Goal: Task Accomplishment & Management: Use online tool/utility

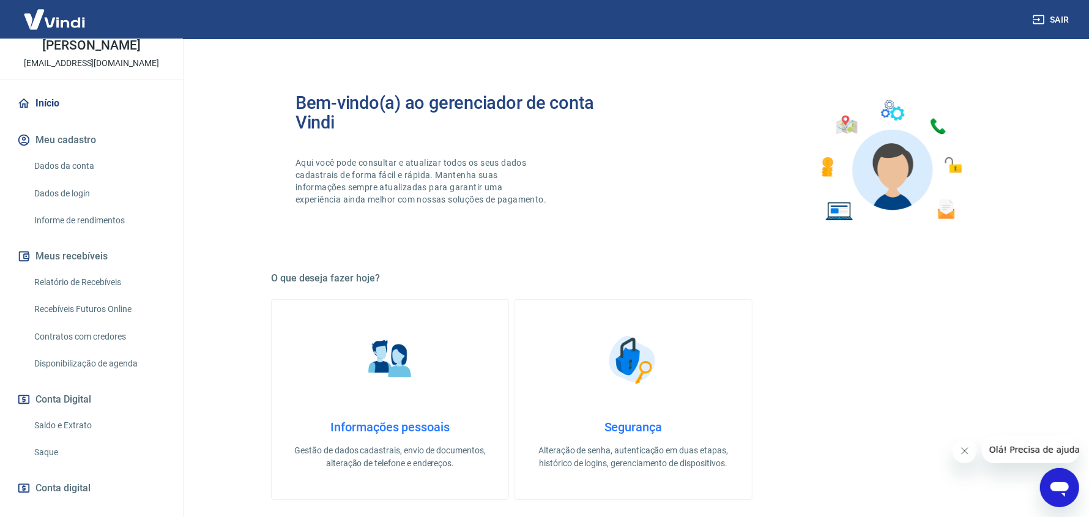
scroll to position [121, 0]
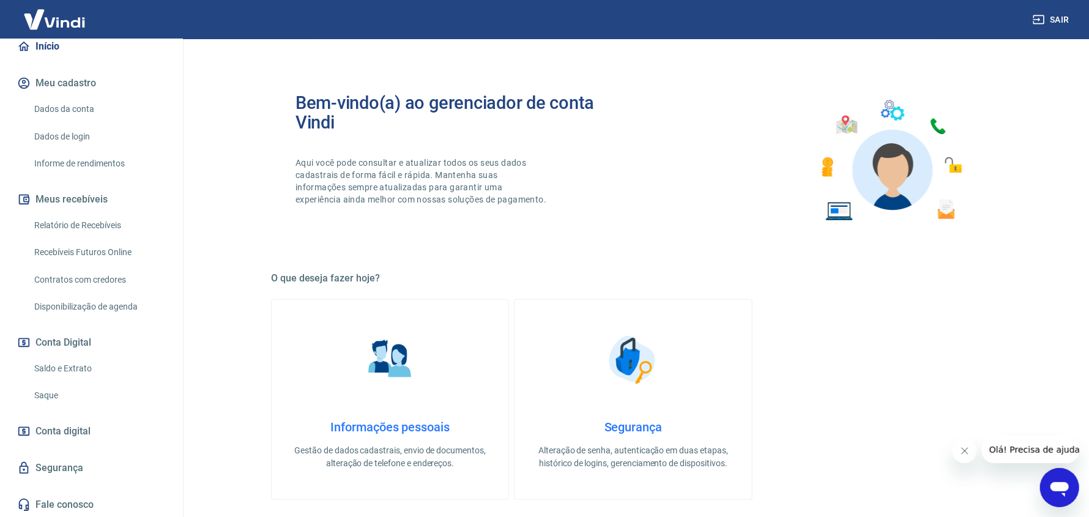
click at [68, 371] on link "Saldo e Extrato" at bounding box center [98, 368] width 139 height 25
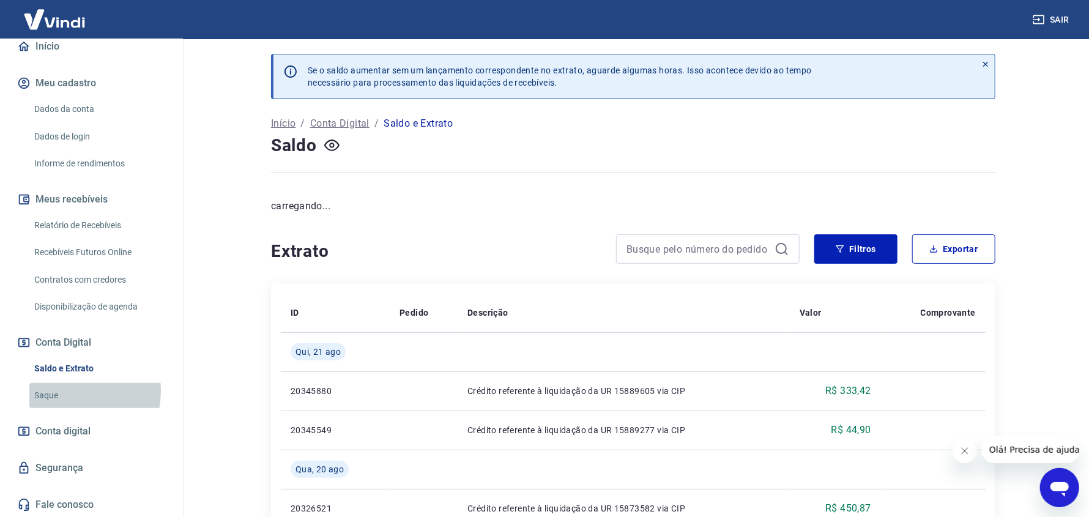
click at [63, 390] on link "Saque" at bounding box center [98, 395] width 139 height 25
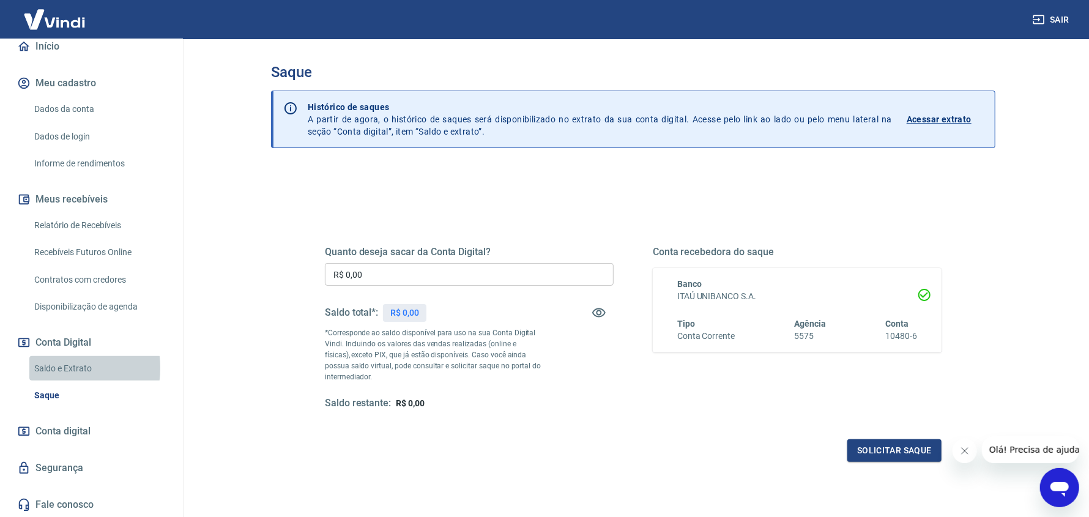
click at [59, 368] on link "Saldo e Extrato" at bounding box center [98, 368] width 139 height 25
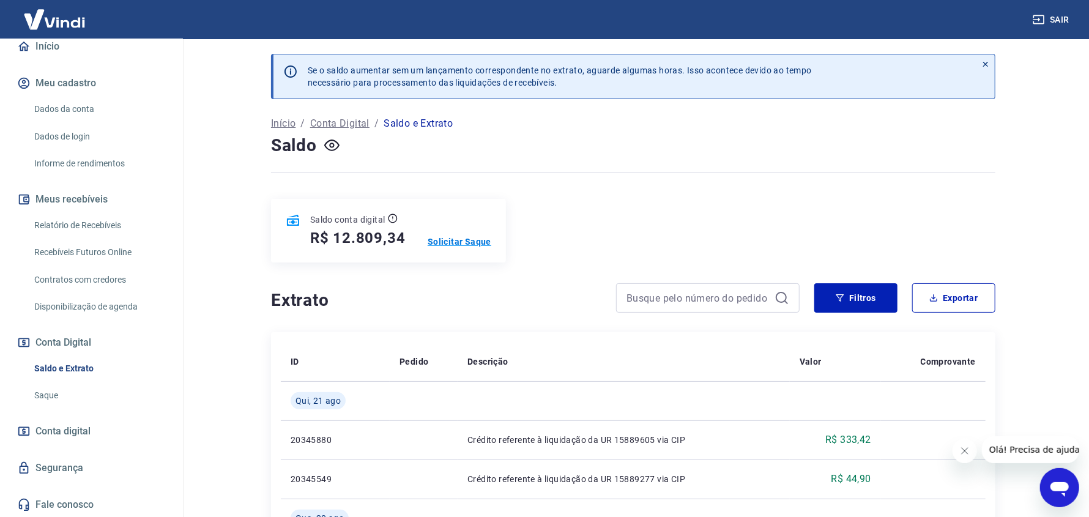
click at [444, 238] on p "Solicitar Saque" at bounding box center [460, 242] width 64 height 12
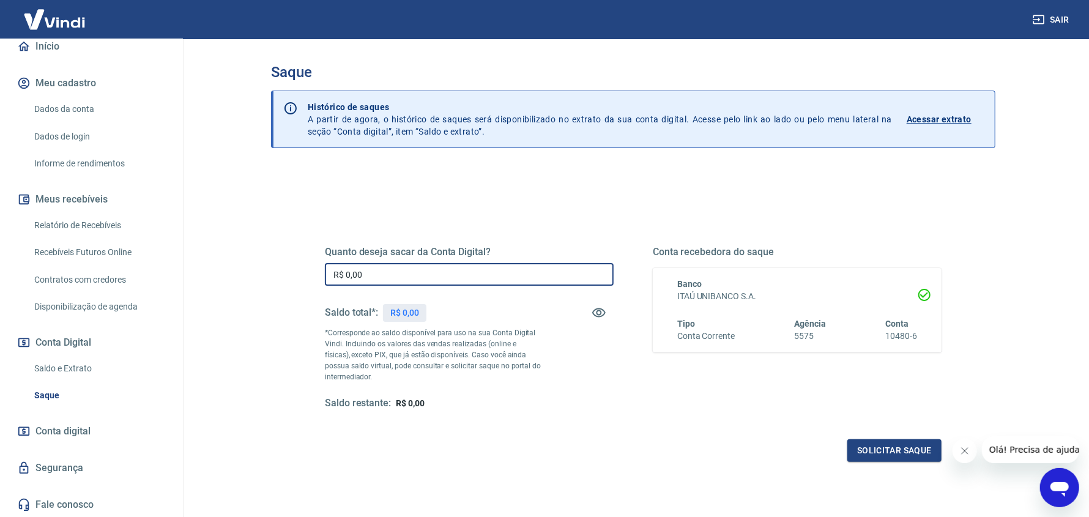
click at [419, 278] on input "R$ 0,00" at bounding box center [469, 274] width 289 height 23
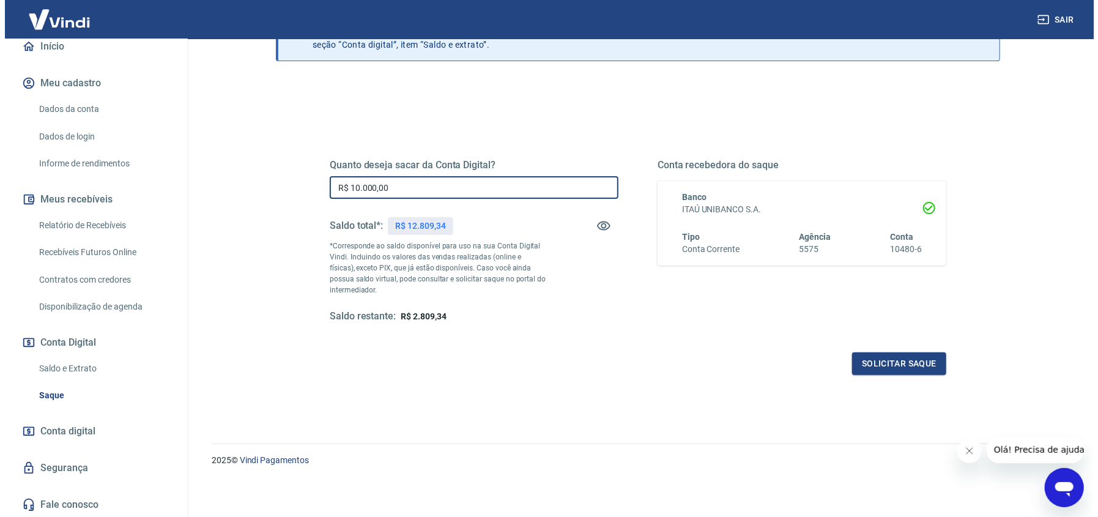
scroll to position [87, 0]
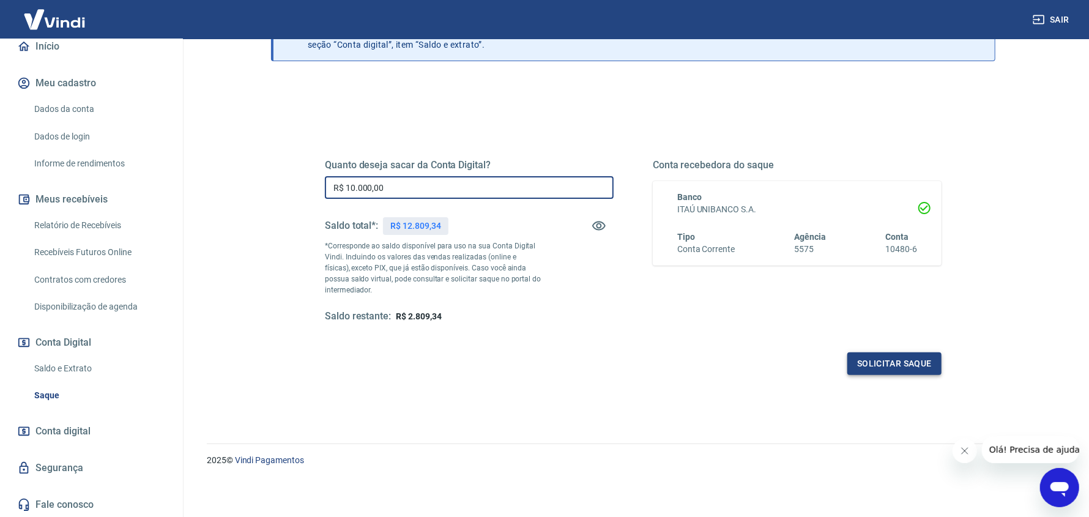
type input "R$ 10.000,00"
click at [915, 361] on button "Solicitar saque" at bounding box center [895, 363] width 94 height 23
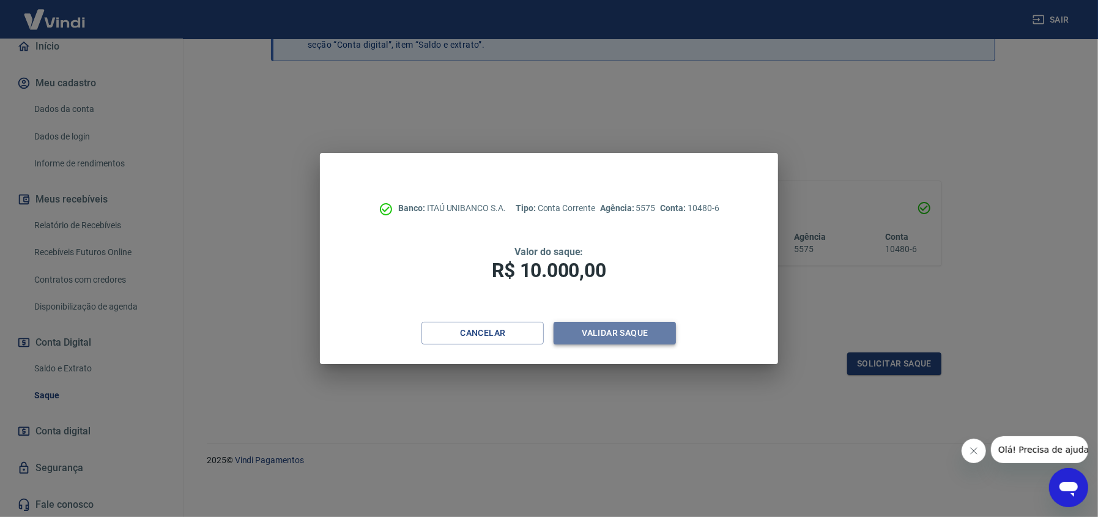
click at [616, 334] on button "Validar saque" at bounding box center [615, 333] width 122 height 23
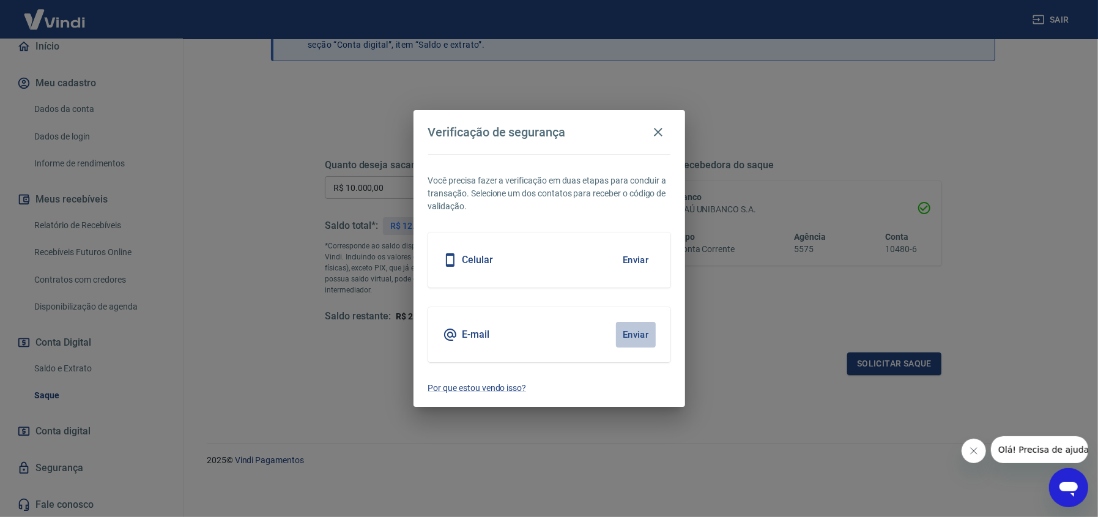
click at [630, 337] on button "Enviar" at bounding box center [636, 335] width 40 height 26
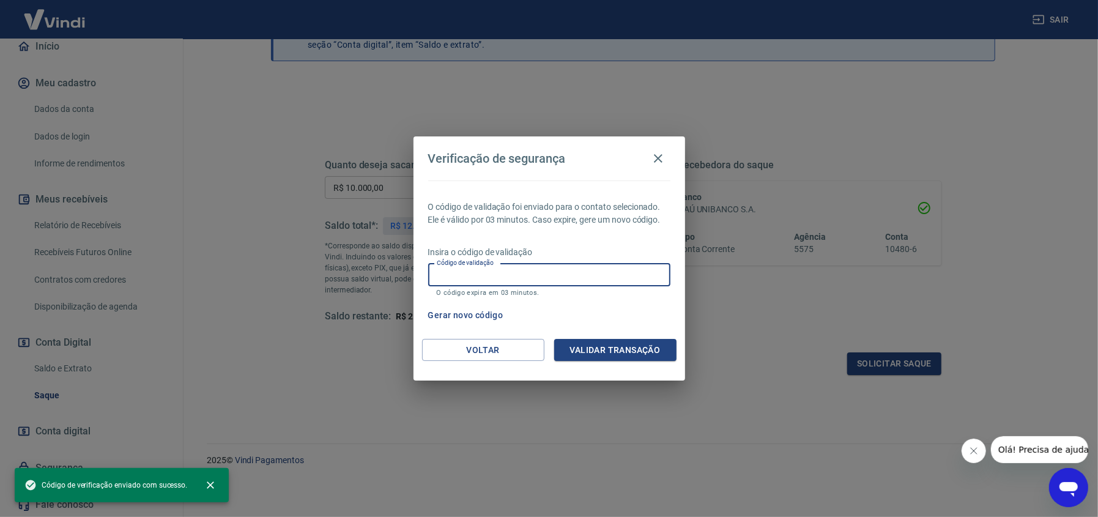
click at [540, 274] on input "Código de validação" at bounding box center [549, 275] width 242 height 23
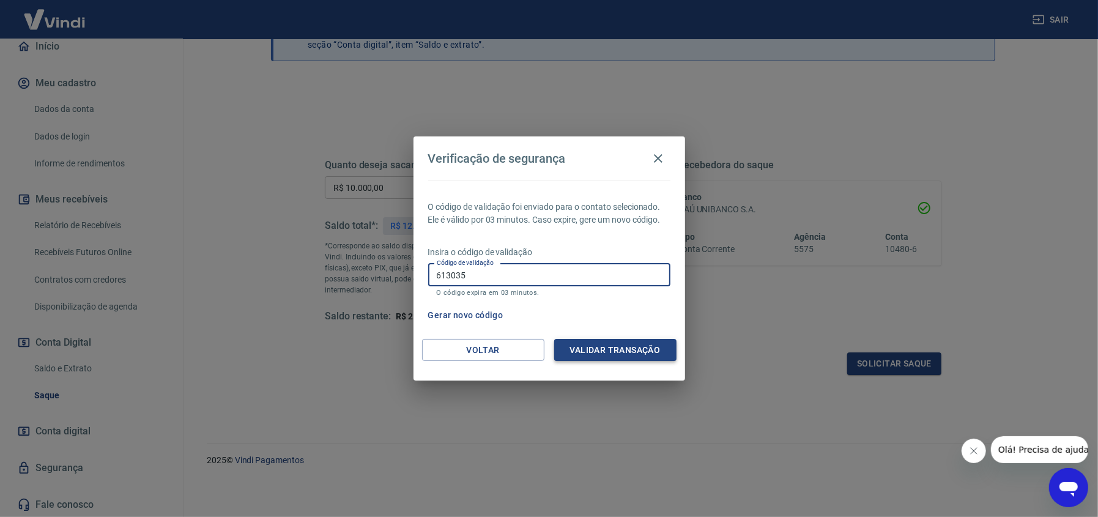
type input "613035"
click at [645, 346] on button "Validar transação" at bounding box center [615, 350] width 122 height 23
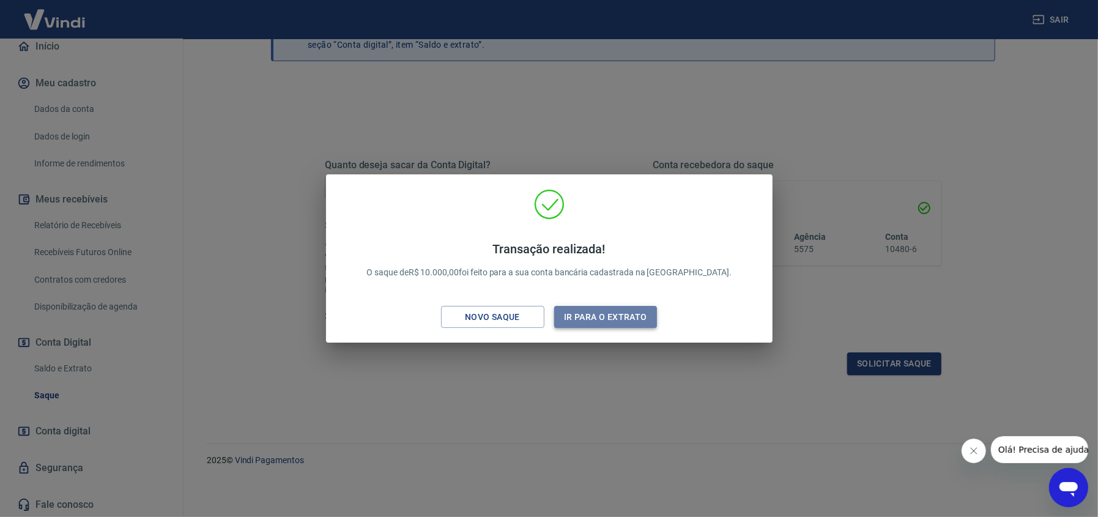
click at [598, 318] on button "Ir para o extrato" at bounding box center [605, 317] width 103 height 23
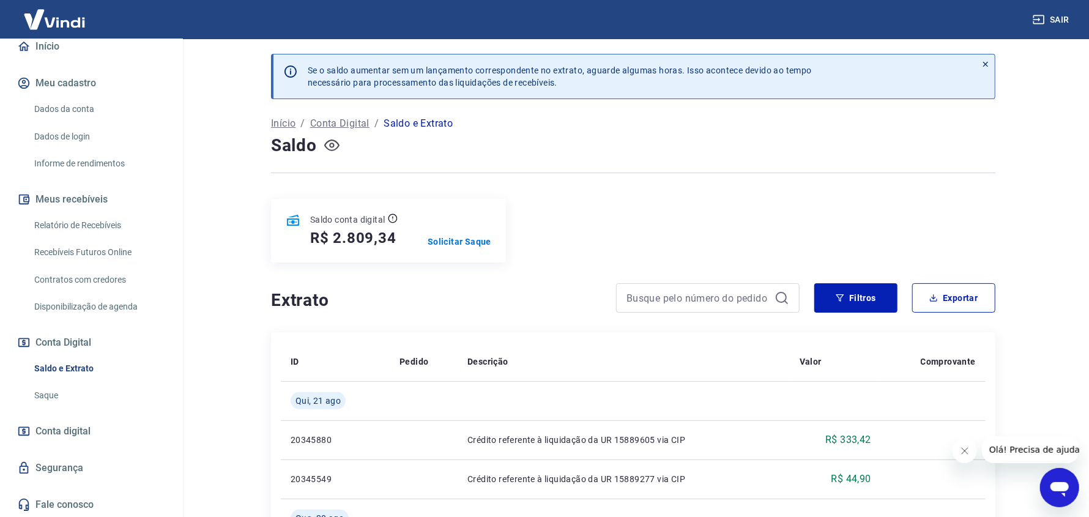
click at [334, 146] on icon "button" at bounding box center [331, 145] width 15 height 15
